Goal: Navigation & Orientation: Find specific page/section

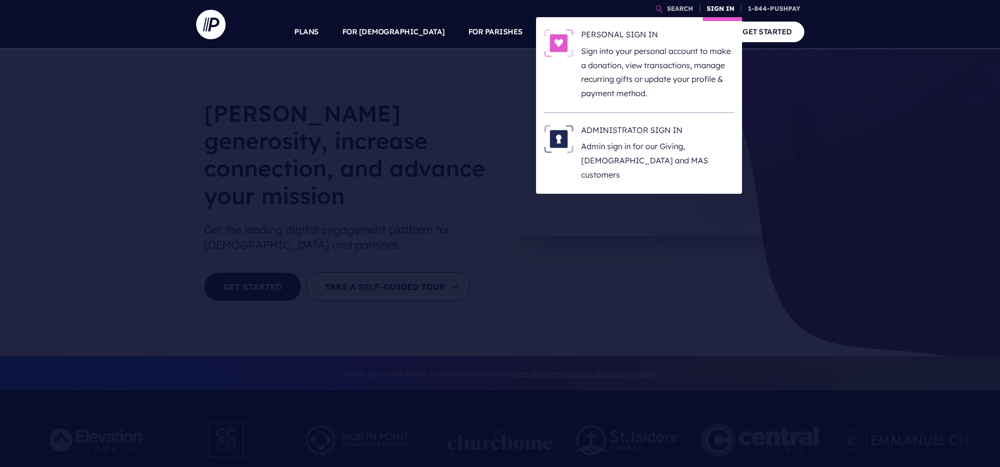
click at [717, 9] on link "SIGN IN" at bounding box center [720, 8] width 35 height 17
click at [671, 42] on h6 "PERSONAL SIGN IN" at bounding box center [657, 36] width 153 height 15
